Goal: Check status: Check status

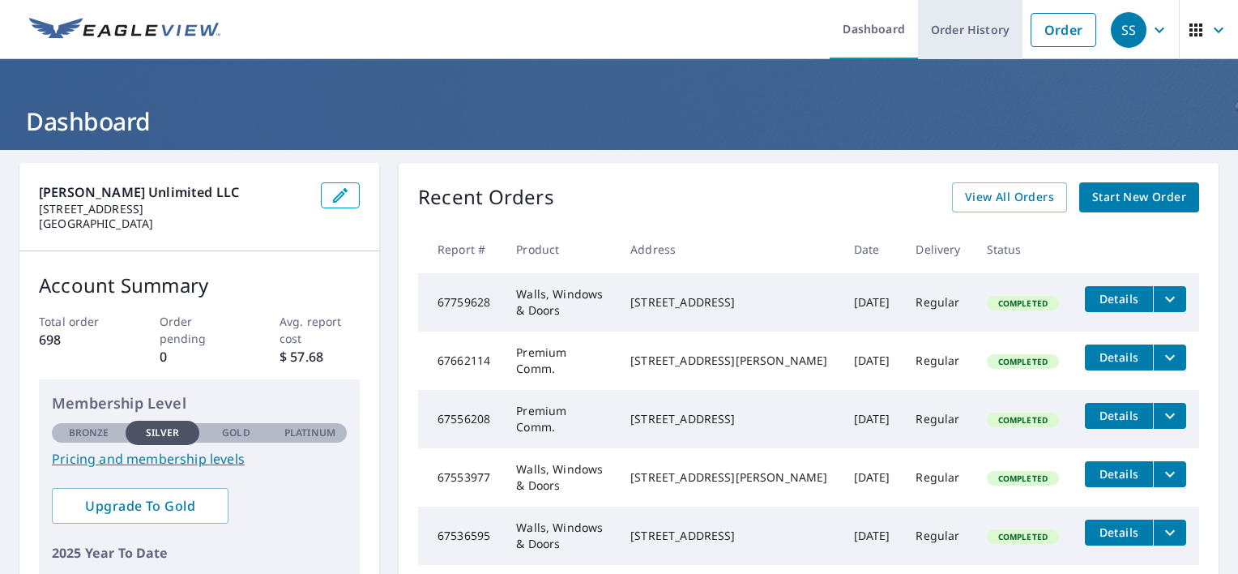
click at [967, 40] on link "Order History" at bounding box center [970, 29] width 105 height 59
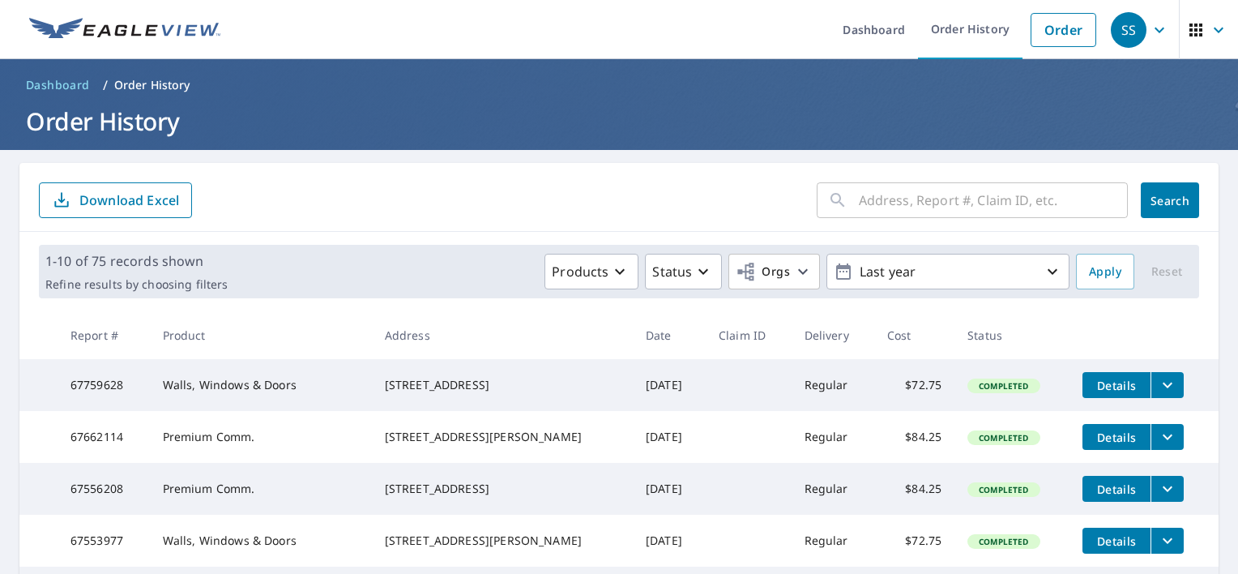
click at [939, 205] on input "text" at bounding box center [993, 199] width 269 height 45
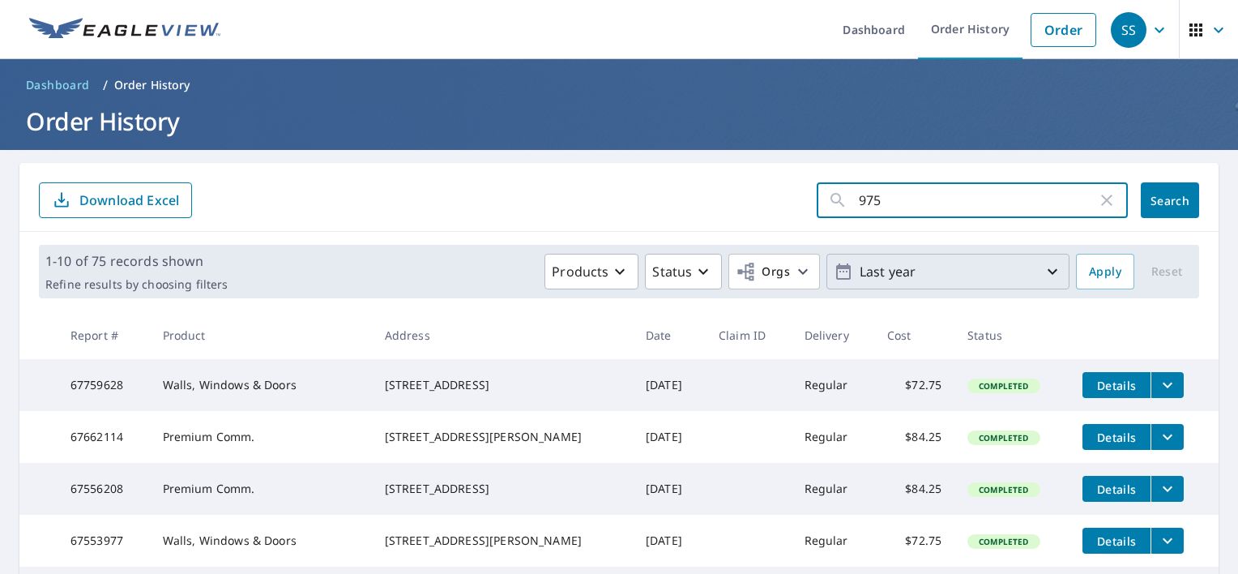
type input "975"
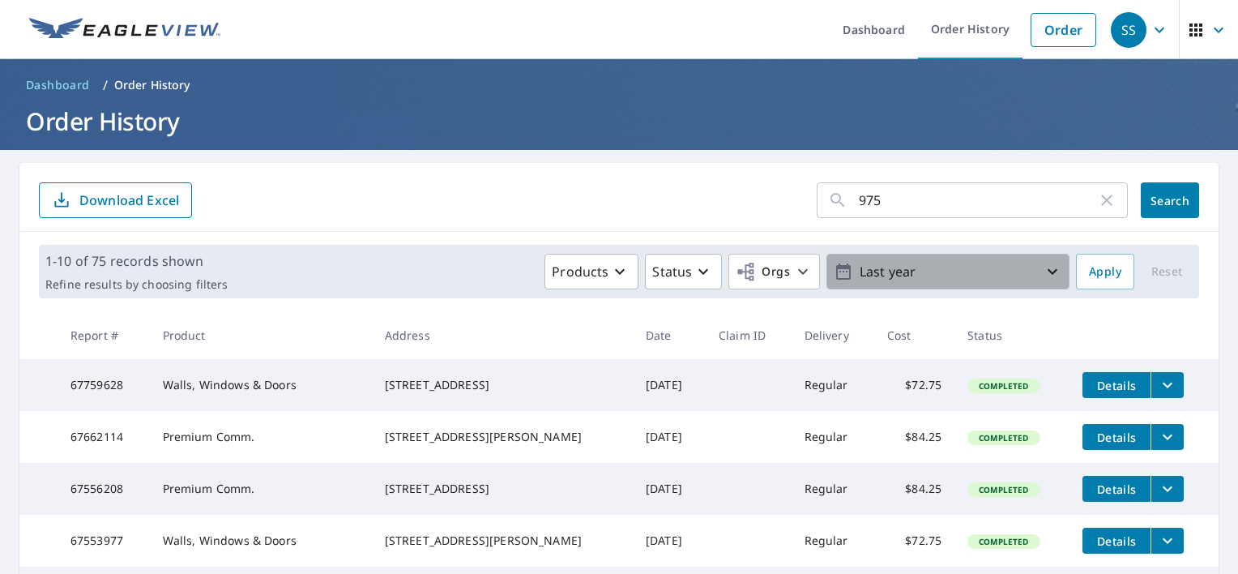
click at [1043, 269] on icon "button" at bounding box center [1052, 271] width 19 height 19
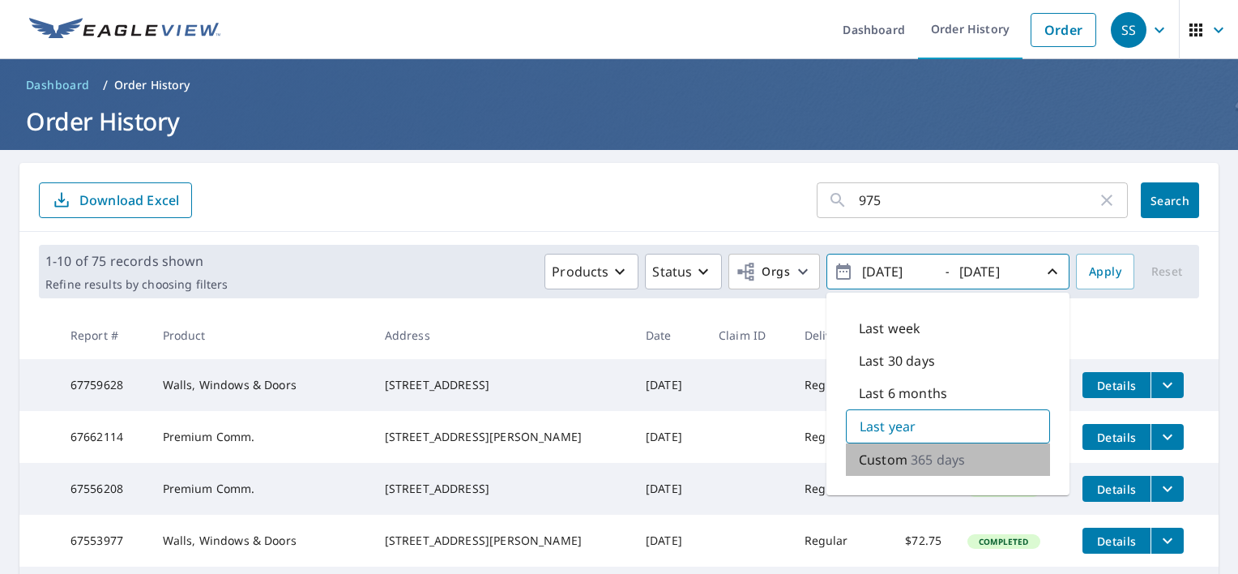
click at [938, 463] on p "365 days" at bounding box center [938, 459] width 54 height 19
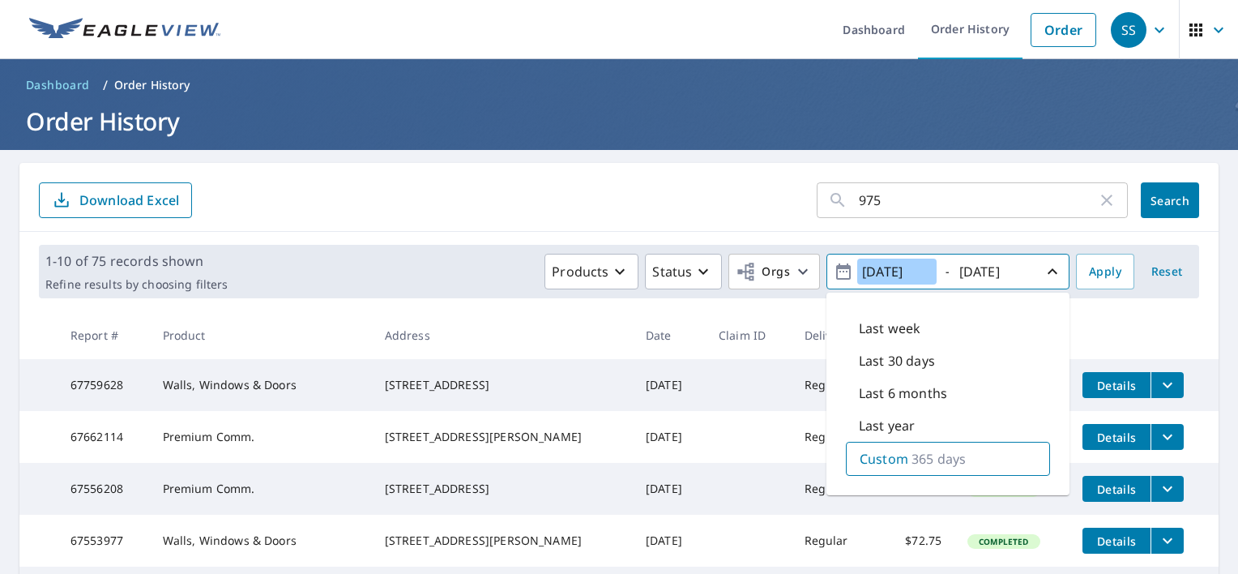
click at [876, 268] on input "[DATE]" at bounding box center [896, 271] width 79 height 26
type input "[DATE]"
click at [993, 278] on input "[DATE]" at bounding box center [993, 271] width 79 height 26
click at [979, 274] on input "[DATE]" at bounding box center [993, 271] width 79 height 26
type input "[DATE]"
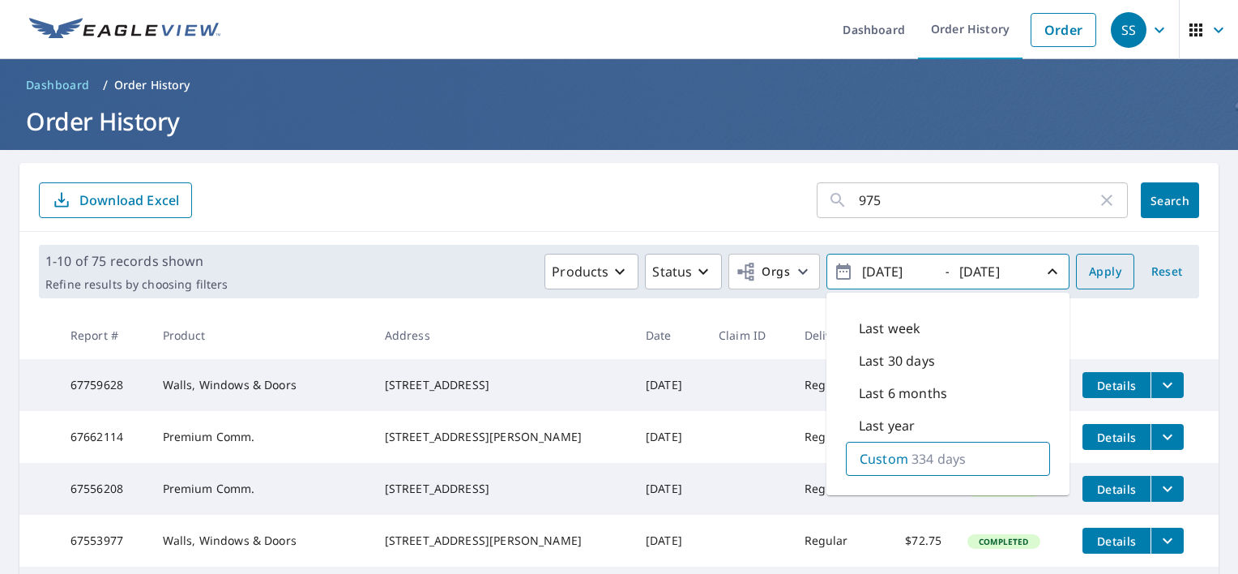
click at [1076, 275] on button "Apply" at bounding box center [1105, 272] width 58 height 36
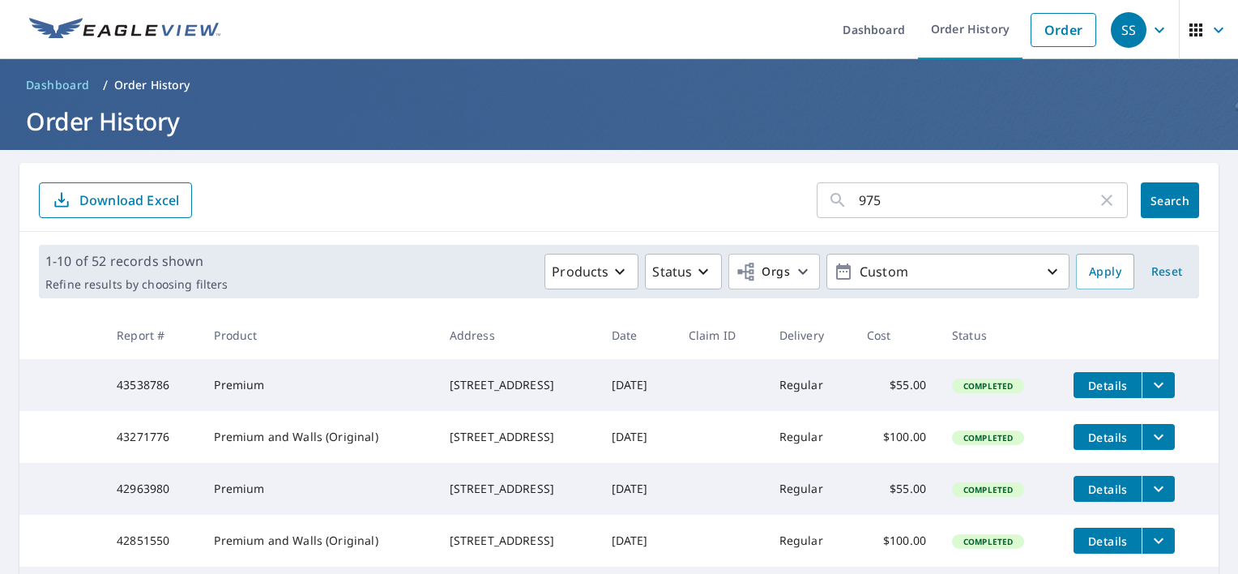
click at [899, 201] on input "975" at bounding box center [978, 199] width 238 height 45
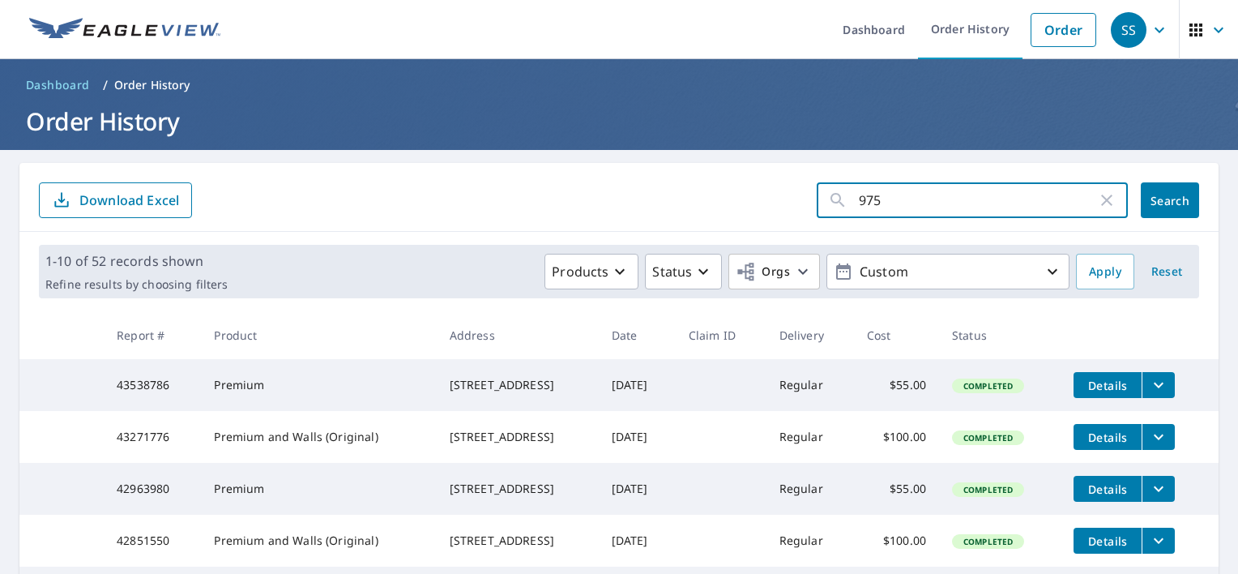
click button "Search" at bounding box center [1170, 200] width 58 height 36
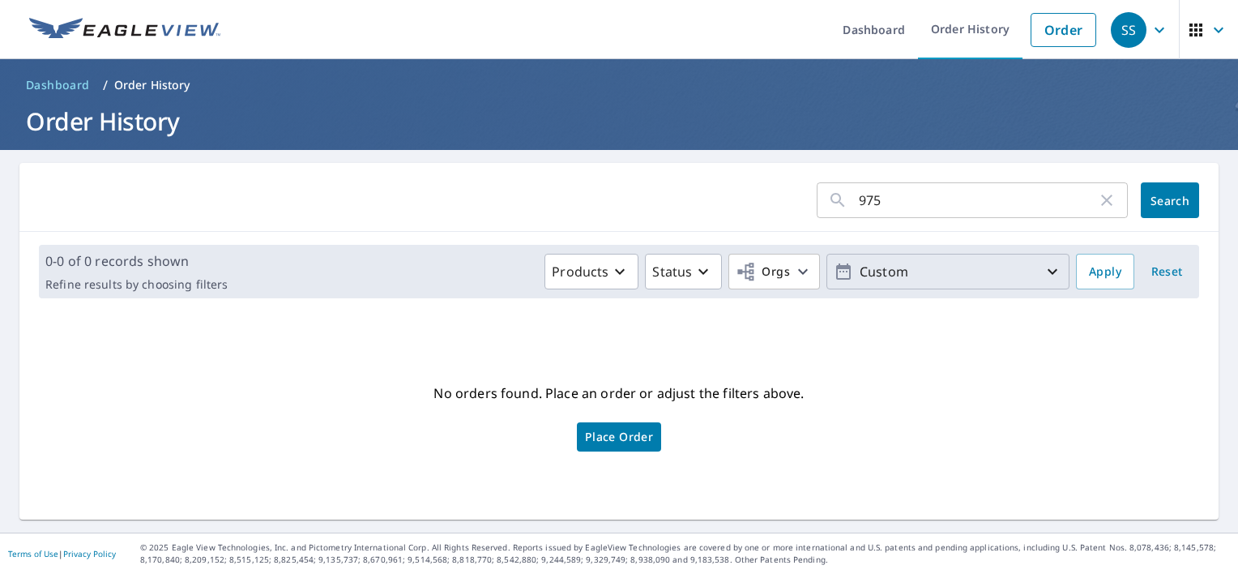
click at [940, 275] on p "Custom" at bounding box center [948, 272] width 190 height 28
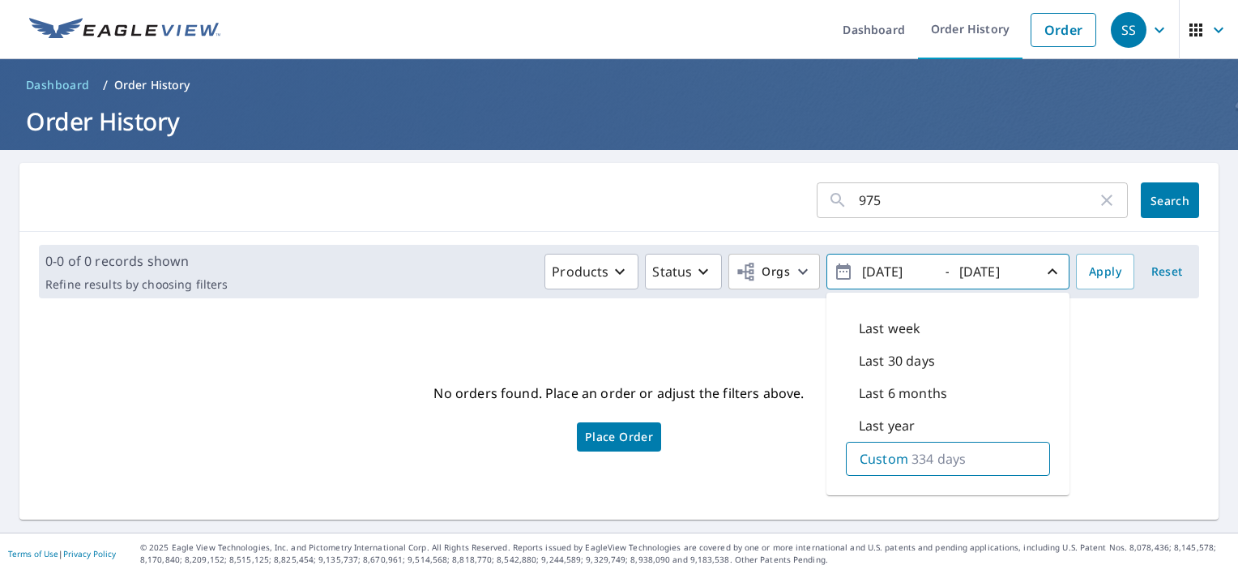
click at [914, 201] on input "975" at bounding box center [978, 199] width 238 height 45
